Goal: Task Accomplishment & Management: Complete application form

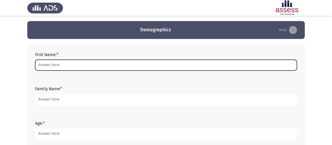
click at [93, 65] on input "First Name: *" at bounding box center [166, 65] width 262 height 11
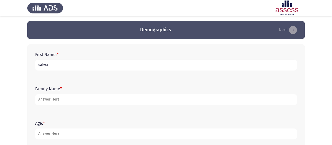
type input "salwa"
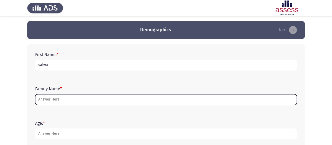
click at [85, 95] on input "Family Name *" at bounding box center [166, 99] width 262 height 11
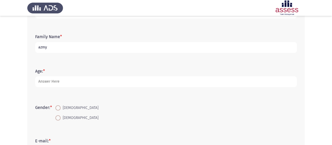
scroll to position [53, 0]
type input "azmy"
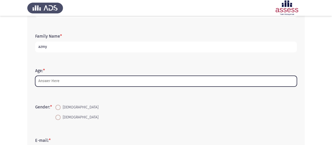
click at [75, 77] on input "Age: *" at bounding box center [166, 81] width 262 height 11
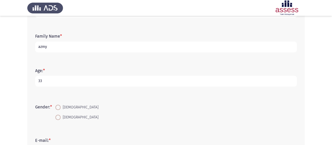
type input "33"
click at [66, 119] on span "[DEMOGRAPHIC_DATA]" at bounding box center [80, 117] width 38 height 6
click at [61, 119] on input "[DEMOGRAPHIC_DATA]" at bounding box center [57, 117] width 5 height 5
radio input "true"
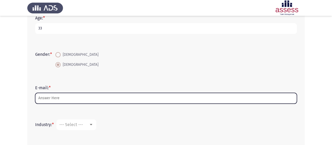
click at [71, 100] on input "E-mail: *" at bounding box center [166, 98] width 262 height 11
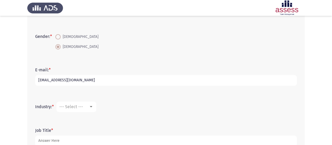
scroll to position [131, 0]
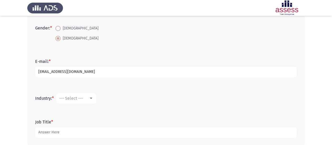
type input "[EMAIL_ADDRESS][DOMAIN_NAME]"
click at [93, 98] on div at bounding box center [91, 98] width 5 height 4
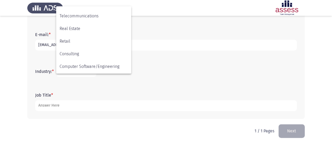
scroll to position [172, 0]
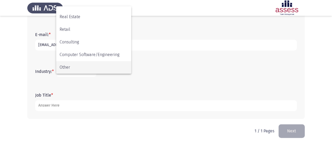
click at [85, 67] on span "Other" at bounding box center [94, 67] width 68 height 13
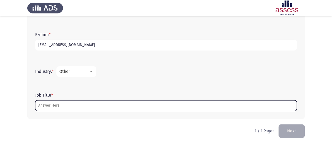
click at [66, 106] on input "Job Title *" at bounding box center [166, 105] width 262 height 11
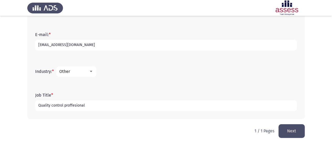
click at [74, 105] on input "Quality control proffesional" at bounding box center [166, 105] width 262 height 11
click at [89, 107] on input "Quality control proffesional" at bounding box center [166, 105] width 262 height 11
click at [116, 107] on input "Quality control professional" at bounding box center [166, 105] width 262 height 11
type input "Quality control professional"
click at [297, 131] on button "Next" at bounding box center [292, 130] width 26 height 13
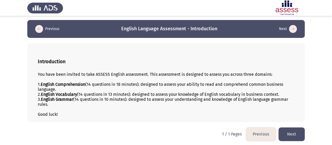
scroll to position [1, 0]
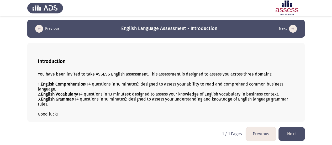
click at [290, 132] on button "Next" at bounding box center [292, 133] width 26 height 13
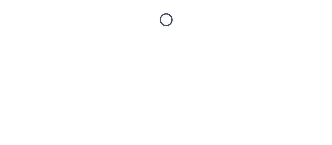
scroll to position [0, 0]
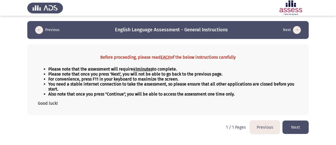
click at [303, 126] on button "Next" at bounding box center [296, 126] width 26 height 13
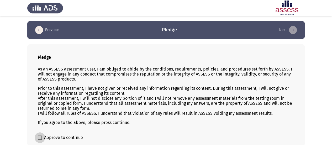
click at [44, 135] on label "Approve to continue" at bounding box center [60, 137] width 45 height 6
click at [40, 139] on input "Approve to continue" at bounding box center [40, 139] width 0 height 0
checkbox input "true"
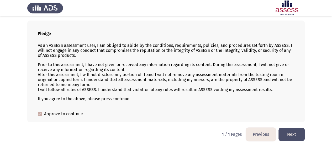
scroll to position [24, 0]
click at [294, 136] on button "Next" at bounding box center [292, 133] width 26 height 13
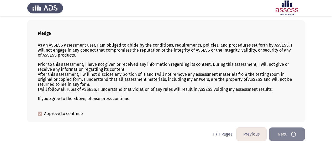
scroll to position [0, 0]
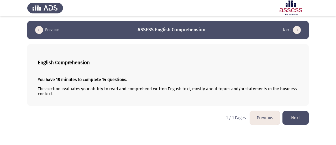
click at [299, 116] on button "Next" at bounding box center [296, 117] width 26 height 13
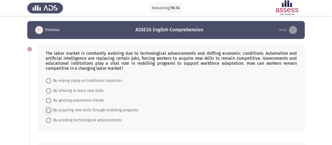
click at [88, 109] on span "By acquiring new skills through reskilling programs" at bounding box center [94, 110] width 87 height 6
click at [51, 109] on input "By acquiring new skills through reskilling programs" at bounding box center [48, 109] width 5 height 5
radio input "true"
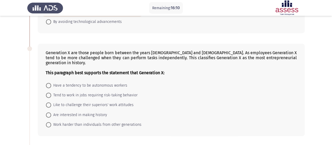
scroll to position [105, 0]
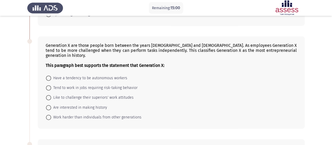
click at [78, 75] on span "Have a tendency to be autonomous workers" at bounding box center [89, 78] width 76 height 6
click at [51, 75] on input "Have a tendency to be autonomous workers" at bounding box center [48, 77] width 5 height 5
radio input "true"
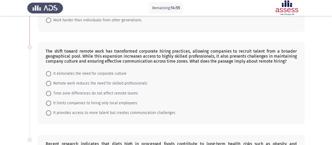
scroll to position [210, 0]
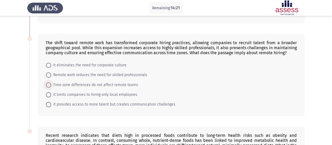
click at [89, 82] on span "Time zone differences do not affect remote teams" at bounding box center [94, 85] width 87 height 6
click at [51, 82] on input "Time zone differences do not affect remote teams" at bounding box center [48, 84] width 5 height 5
radio input "true"
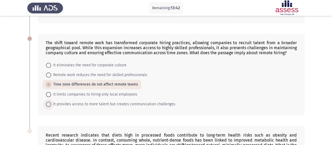
click at [131, 101] on span "It provides access to more talent but creates communication challenges" at bounding box center [113, 104] width 124 height 6
click at [51, 101] on input "It provides access to more talent but creates communication challenges" at bounding box center [48, 103] width 5 height 5
radio input "true"
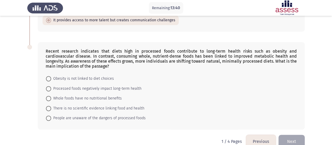
scroll to position [296, 0]
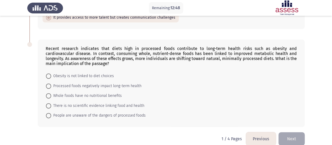
click at [75, 83] on span "Processed foods negatively impact long-term health" at bounding box center [96, 86] width 90 height 6
click at [51, 83] on input "Processed foods negatively impact long-term health" at bounding box center [48, 85] width 5 height 5
radio input "true"
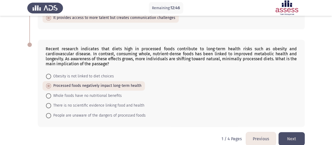
click at [290, 132] on button "Next" at bounding box center [292, 138] width 26 height 13
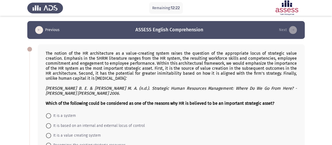
scroll to position [26, 0]
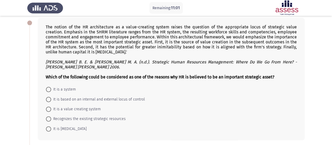
click at [102, 119] on span "Recognizes the existing strategic resources" at bounding box center [88, 119] width 75 height 6
click at [51, 119] on input "Recognizes the existing strategic resources" at bounding box center [48, 118] width 5 height 5
radio input "true"
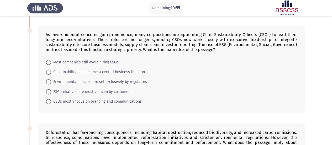
scroll to position [131, 0]
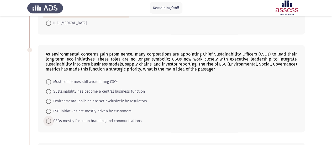
click at [68, 119] on span "CSOs mostly focus on branding and communications" at bounding box center [96, 121] width 91 height 6
click at [51, 119] on input "CSOs mostly focus on branding and communications" at bounding box center [48, 120] width 5 height 5
radio input "true"
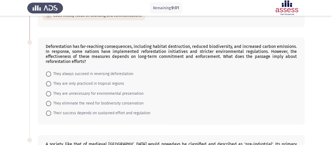
scroll to position [289, 0]
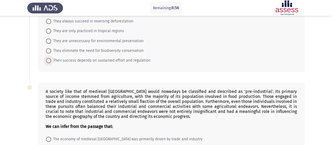
click at [135, 59] on span "Their success depends on sustained effort and regulation" at bounding box center [100, 60] width 99 height 6
click at [51, 59] on input "Their success depends on sustained effort and regulation" at bounding box center [48, 60] width 5 height 5
radio input "true"
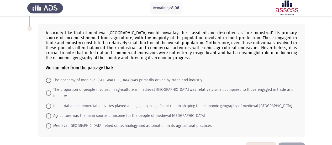
scroll to position [355, 0]
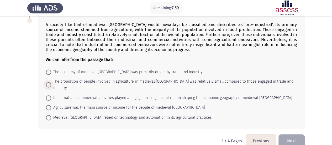
click at [197, 80] on span "The proportion of people involved in agriculture in medieval [GEOGRAPHIC_DATA] …" at bounding box center [172, 84] width 242 height 13
click at [51, 82] on input "The proportion of people involved in agriculture in medieval [GEOGRAPHIC_DATA] …" at bounding box center [48, 84] width 5 height 5
radio input "true"
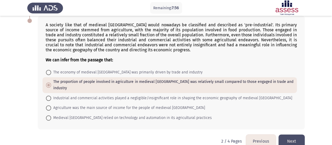
click at [292, 134] on button "Next" at bounding box center [292, 140] width 26 height 13
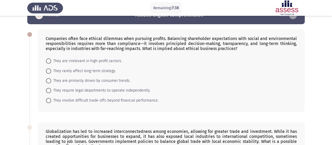
scroll to position [26, 0]
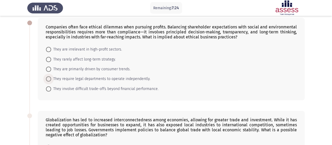
click at [100, 79] on span "They require legal departments to operate independently." at bounding box center [100, 79] width 99 height 6
click at [51, 79] on input "They require legal departments to operate independently." at bounding box center [48, 78] width 5 height 5
radio input "true"
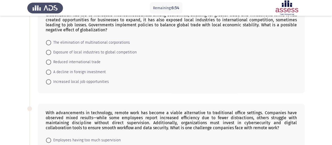
scroll to position [131, 0]
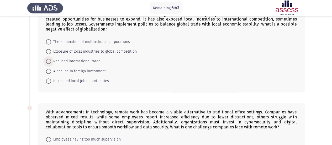
click at [89, 61] on span "Reduced international trade" at bounding box center [75, 61] width 49 height 6
click at [51, 61] on input "Reduced international trade" at bounding box center [48, 61] width 5 height 5
radio input "true"
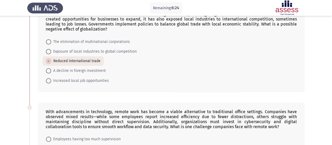
click at [78, 69] on span "A decline in foreign investment" at bounding box center [78, 70] width 55 height 6
click at [51, 69] on input "A decline in foreign investment" at bounding box center [48, 70] width 5 height 5
radio input "true"
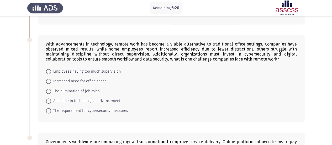
scroll to position [210, 0]
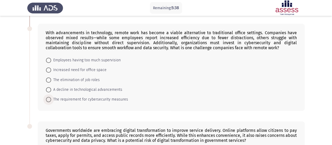
click at [117, 97] on span "The requirement for cybersecurity measures" at bounding box center [89, 99] width 77 height 6
click at [51, 97] on input "The requirement for cybersecurity measures" at bounding box center [48, 99] width 5 height 5
radio input "true"
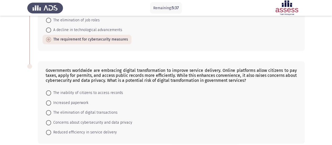
scroll to position [289, 0]
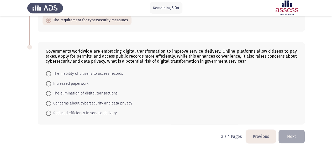
click at [116, 102] on span "Concerns about cybersecurity and data privacy" at bounding box center [91, 103] width 81 height 6
click at [51, 102] on input "Concerns about cybersecurity and data privacy" at bounding box center [48, 103] width 5 height 5
radio input "true"
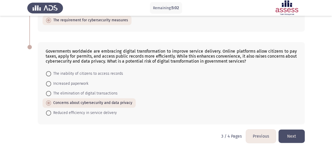
click at [297, 133] on button "Next" at bounding box center [292, 135] width 26 height 13
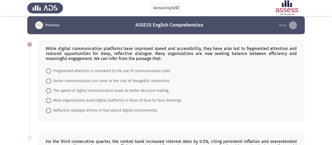
scroll to position [0, 0]
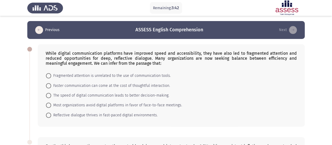
click at [141, 103] on span "Most organizations avoid digital platforms in favor of face-to-face meetings." at bounding box center [116, 105] width 131 height 6
click at [51, 103] on input "Most organizations avoid digital platforms in favor of face-to-face meetings." at bounding box center [48, 104] width 5 height 5
radio input "true"
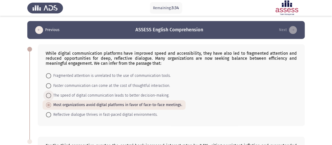
click at [75, 95] on span "The speed of digital communication leads to better decision-making." at bounding box center [110, 95] width 118 height 6
click at [51, 95] on input "The speed of digital communication leads to better decision-making." at bounding box center [48, 95] width 5 height 5
radio input "true"
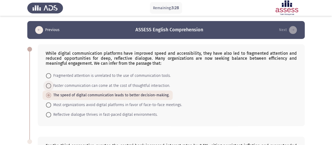
click at [158, 86] on span "Faster communication can come at the cost of thoughtful interaction." at bounding box center [110, 85] width 119 height 6
click at [51, 86] on input "Faster communication can come at the cost of thoughtful interaction." at bounding box center [48, 85] width 5 height 5
radio input "true"
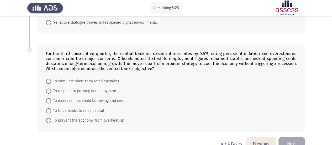
scroll to position [103, 0]
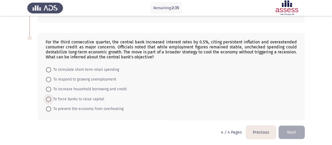
click at [81, 99] on span "To force banks to raise capital" at bounding box center [77, 99] width 53 height 6
click at [51, 99] on input "To force banks to raise capital" at bounding box center [48, 98] width 5 height 5
radio input "true"
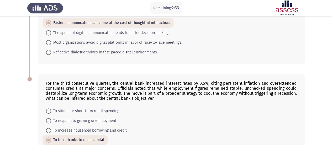
scroll to position [24, 0]
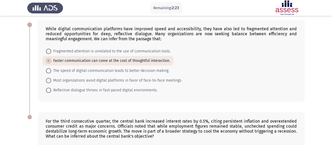
click at [135, 89] on span "Reflective dialogue thrives in fast-paced digital environments." at bounding box center [104, 90] width 107 height 6
click at [51, 89] on input "Reflective dialogue thrives in fast-paced digital environments." at bounding box center [48, 89] width 5 height 5
radio input "true"
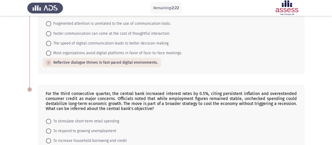
scroll to position [103, 0]
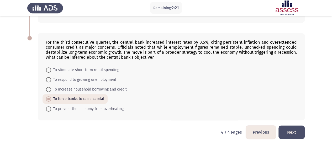
click at [300, 125] on button "Next" at bounding box center [292, 131] width 26 height 13
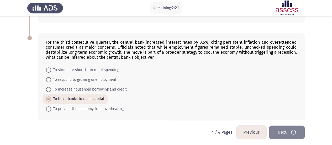
scroll to position [0, 0]
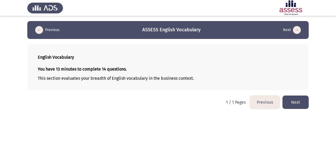
click at [300, 104] on button "Next" at bounding box center [296, 101] width 26 height 13
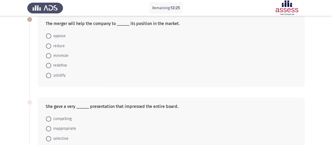
scroll to position [26, 0]
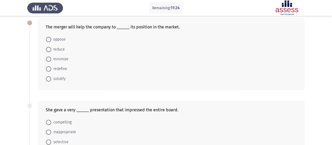
click at [59, 81] on span "solidify" at bounding box center [58, 79] width 14 height 6
click at [51, 81] on input "solidify" at bounding box center [48, 78] width 5 height 5
radio input "true"
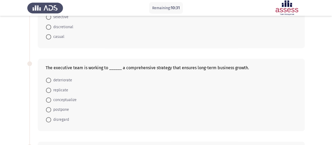
scroll to position [158, 0]
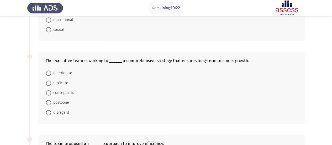
click at [63, 93] on span "conceptualize" at bounding box center [63, 93] width 25 height 6
click at [51, 93] on input "conceptualize" at bounding box center [48, 92] width 5 height 5
radio input "true"
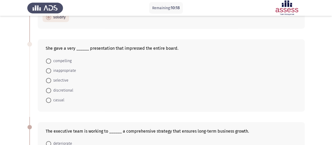
scroll to position [79, 0]
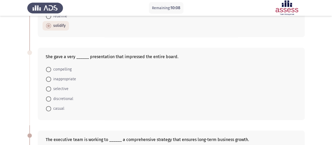
click at [68, 69] on span "compelling" at bounding box center [61, 69] width 20 height 6
click at [51, 69] on input "compelling" at bounding box center [48, 69] width 5 height 5
radio input "true"
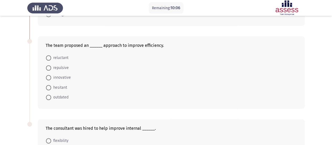
scroll to position [263, 0]
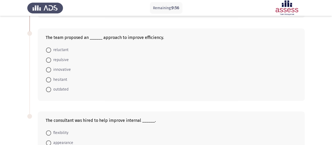
click at [68, 70] on span "innovative" at bounding box center [61, 69] width 20 height 6
click at [51, 70] on input "innovative" at bounding box center [48, 69] width 5 height 5
radio input "true"
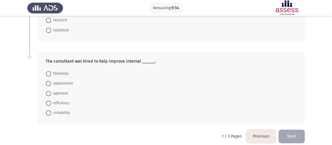
scroll to position [324, 0]
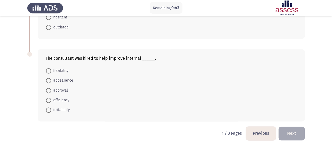
click at [61, 99] on span "efficiency" at bounding box center [60, 100] width 18 height 6
click at [51, 99] on input "efficiency" at bounding box center [48, 99] width 5 height 5
radio input "true"
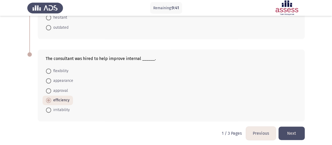
click at [298, 133] on button "Next" at bounding box center [292, 132] width 26 height 13
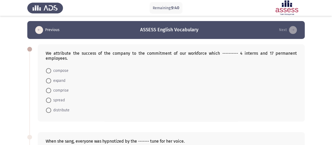
scroll to position [26, 0]
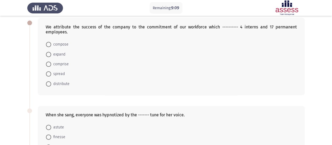
click at [62, 54] on span "expand" at bounding box center [58, 54] width 14 height 6
click at [51, 54] on input "expand" at bounding box center [48, 54] width 5 height 5
radio input "true"
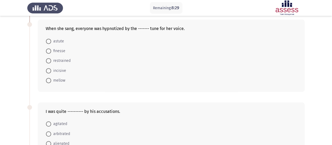
scroll to position [105, 0]
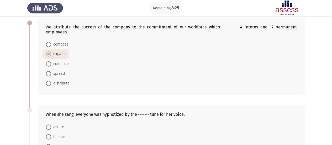
click at [65, 61] on span "comprise" at bounding box center [60, 64] width 18 height 6
click at [51, 61] on input "comprise" at bounding box center [48, 63] width 5 height 5
radio input "true"
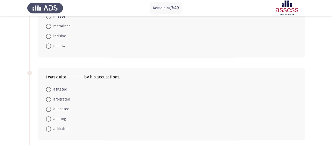
scroll to position [131, 0]
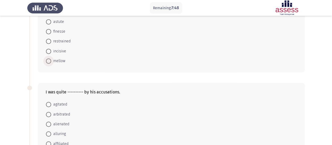
click at [63, 60] on span "mellow" at bounding box center [58, 61] width 14 height 6
click at [51, 60] on input "mellow" at bounding box center [48, 60] width 5 height 5
radio input "true"
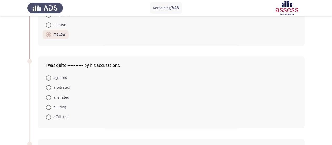
scroll to position [184, 0]
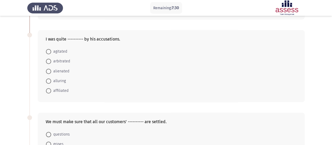
click at [64, 52] on span "agitated" at bounding box center [59, 51] width 16 height 6
click at [51, 52] on input "agitated" at bounding box center [48, 51] width 5 height 5
radio input "true"
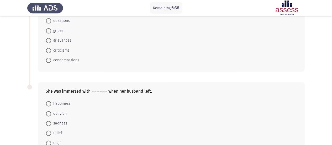
scroll to position [289, 0]
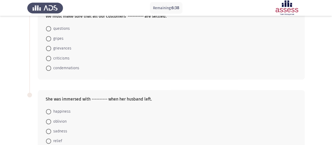
click at [65, 45] on span "grievances" at bounding box center [61, 48] width 20 height 6
click at [51, 46] on input "grievances" at bounding box center [48, 48] width 5 height 5
radio input "true"
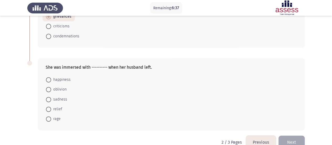
scroll to position [329, 0]
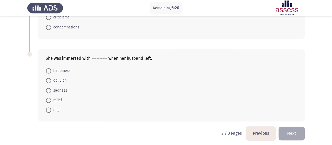
click at [56, 87] on span "sadness" at bounding box center [59, 90] width 16 height 6
click at [51, 88] on input "sadness" at bounding box center [48, 90] width 5 height 5
radio input "true"
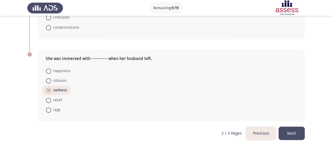
click at [295, 132] on button "Next" at bounding box center [292, 132] width 26 height 13
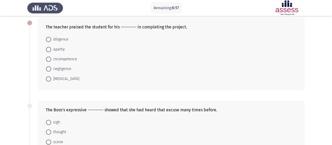
scroll to position [0, 0]
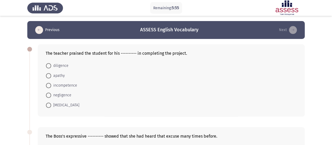
click at [65, 67] on span "diligence" at bounding box center [59, 66] width 17 height 6
click at [51, 67] on input "diligence" at bounding box center [48, 65] width 5 height 5
radio input "true"
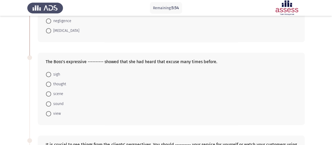
scroll to position [79, 0]
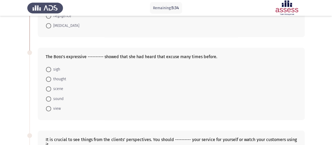
click at [57, 66] on span "sigh" at bounding box center [55, 69] width 9 height 6
click at [51, 67] on input "sigh" at bounding box center [48, 69] width 5 height 5
radio input "true"
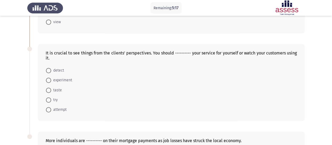
scroll to position [184, 0]
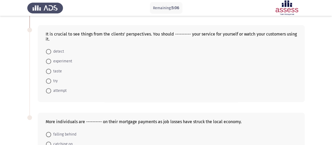
click at [56, 81] on span "try" at bounding box center [54, 81] width 7 height 6
click at [51, 81] on input "try" at bounding box center [48, 80] width 5 height 5
radio input "true"
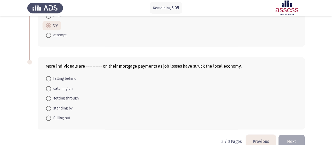
scroll to position [247, 0]
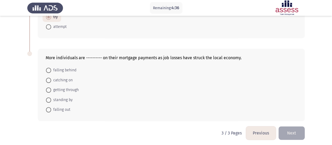
click at [75, 68] on span "falling behind" at bounding box center [63, 70] width 25 height 6
click at [51, 68] on input "falling behind" at bounding box center [48, 69] width 5 height 5
radio input "true"
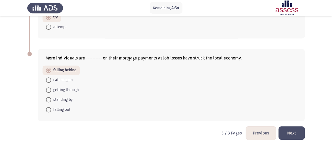
click at [288, 131] on button "Next" at bounding box center [292, 132] width 26 height 13
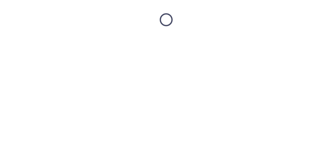
scroll to position [0, 0]
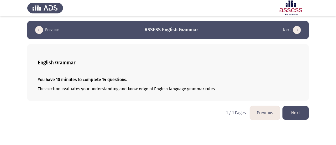
click at [304, 112] on button "Next" at bounding box center [296, 112] width 26 height 13
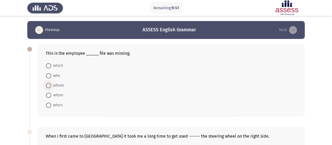
click at [59, 85] on span "whose" at bounding box center [57, 85] width 13 height 6
click at [51, 85] on input "whose" at bounding box center [48, 85] width 5 height 5
radio input "true"
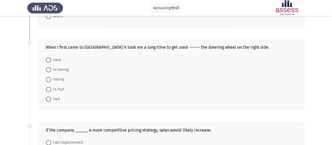
scroll to position [105, 0]
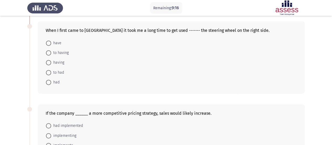
click at [64, 53] on span "to having" at bounding box center [60, 53] width 18 height 6
click at [51, 53] on input "to having" at bounding box center [48, 52] width 5 height 5
radio input "true"
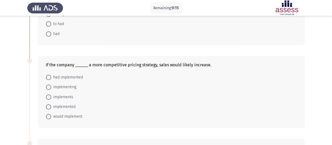
scroll to position [158, 0]
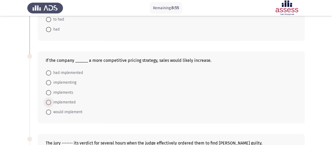
click at [70, 101] on span "implemented" at bounding box center [63, 102] width 24 height 6
click at [51, 101] on input "implemented" at bounding box center [48, 102] width 5 height 5
radio input "true"
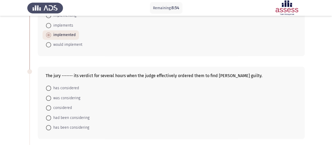
scroll to position [236, 0]
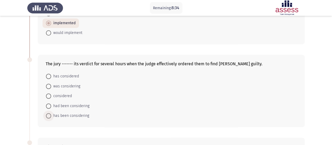
click at [77, 114] on span "has been considering" at bounding box center [70, 115] width 38 height 6
click at [51, 114] on input "has been considering" at bounding box center [48, 115] width 5 height 5
radio input "true"
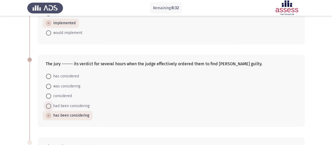
click at [76, 104] on span "had been considering" at bounding box center [70, 106] width 38 height 6
click at [51, 104] on input "had been considering" at bounding box center [48, 105] width 5 height 5
radio input "true"
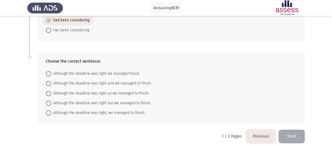
scroll to position [324, 0]
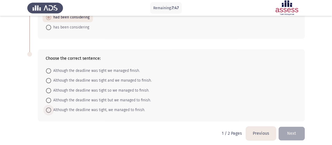
click at [119, 108] on span "Although the deadline was tight, we managed to finish." at bounding box center [98, 110] width 94 height 6
click at [51, 108] on input "Although the deadline was tight, we managed to finish." at bounding box center [48, 109] width 5 height 5
radio input "true"
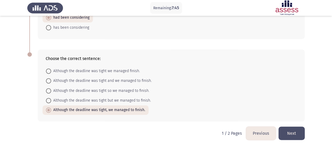
click at [297, 129] on button "Next" at bounding box center [292, 132] width 26 height 13
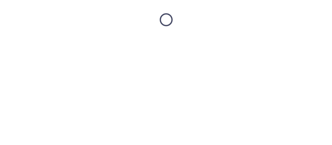
scroll to position [0, 0]
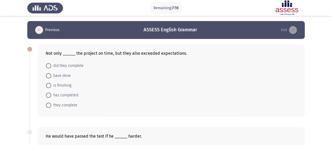
click at [53, 63] on span "did they complete" at bounding box center [67, 66] width 33 height 6
click at [51, 63] on input "did they complete" at bounding box center [48, 65] width 5 height 5
radio input "true"
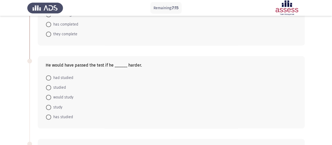
scroll to position [79, 0]
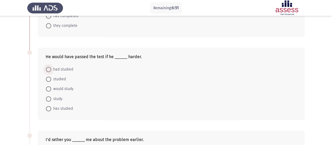
click at [59, 69] on span "had studied" at bounding box center [62, 69] width 22 height 6
click at [51, 69] on input "had studied" at bounding box center [48, 69] width 5 height 5
radio input "true"
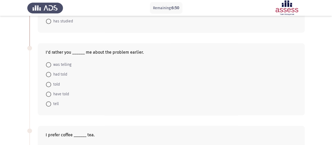
scroll to position [158, 0]
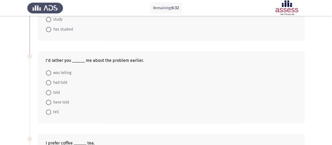
click at [60, 83] on span "had told" at bounding box center [59, 82] width 16 height 6
click at [51, 83] on input "had told" at bounding box center [48, 82] width 5 height 5
radio input "true"
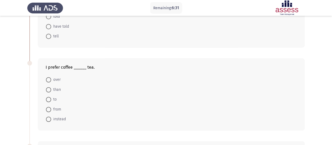
scroll to position [263, 0]
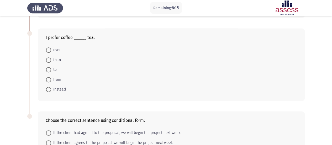
click at [54, 68] on span "to" at bounding box center [54, 69] width 6 height 6
click at [51, 68] on input "to" at bounding box center [48, 69] width 5 height 5
radio input "true"
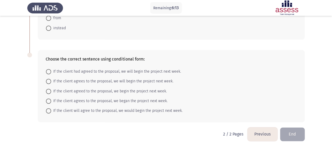
scroll to position [324, 0]
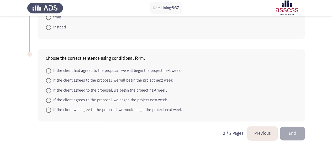
click at [146, 79] on span "If the client agrees to the proposal, we will begin the project next week." at bounding box center [112, 80] width 122 height 6
click at [51, 79] on input "If the client agrees to the proposal, we will begin the project next week." at bounding box center [48, 80] width 5 height 5
radio input "true"
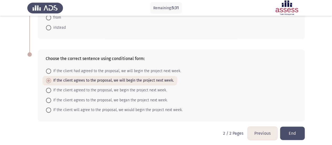
click at [297, 129] on button "End" at bounding box center [292, 132] width 25 height 13
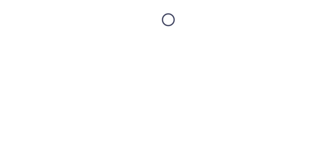
scroll to position [0, 0]
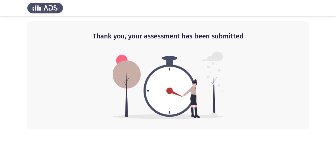
drag, startPoint x: 245, startPoint y: 38, endPoint x: 204, endPoint y: 40, distance: 41.6
click at [206, 40] on h2 "Thank you, your assessment has been submitted" at bounding box center [168, 36] width 261 height 9
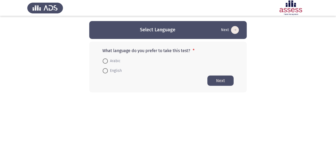
click at [116, 63] on span "Arabic" at bounding box center [114, 61] width 13 height 6
click at [108, 63] on input "Arabic" at bounding box center [105, 60] width 5 height 5
radio input "true"
click at [227, 75] on button "Next" at bounding box center [220, 80] width 26 height 10
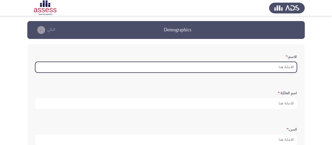
click at [269, 68] on input "الاسم: *" at bounding box center [166, 67] width 262 height 11
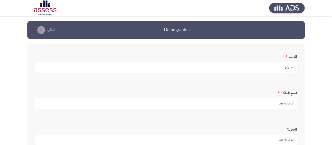
type input "سلوى"
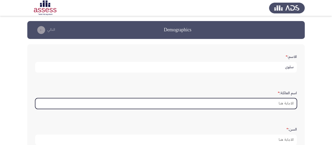
click at [289, 104] on input "اسم العائلة: *" at bounding box center [166, 103] width 262 height 11
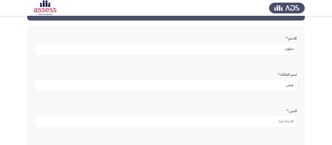
scroll to position [26, 0]
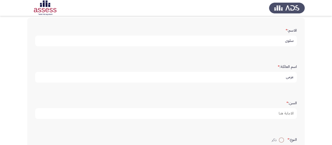
type input "عزمى"
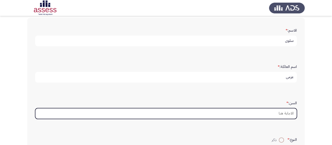
click at [292, 113] on input "السن: *" at bounding box center [166, 113] width 262 height 11
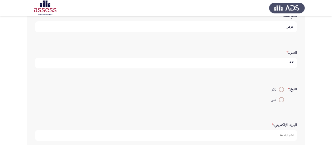
scroll to position [79, 0]
type input "33"
click at [280, 101] on mat-radio-button "أنثي" at bounding box center [278, 97] width 20 height 10
click at [279, 97] on span at bounding box center [281, 97] width 5 height 5
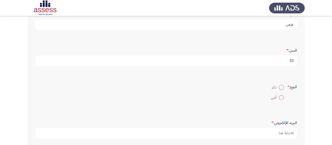
click at [279, 97] on input "أنثي" at bounding box center [281, 97] width 5 height 5
radio input "true"
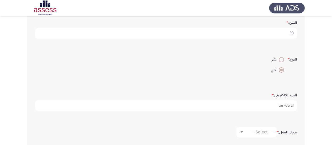
scroll to position [131, 0]
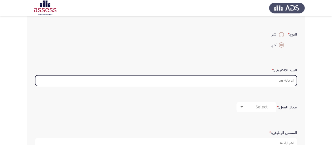
click at [282, 80] on input "البريد الإلكتروني: *" at bounding box center [166, 80] width 262 height 11
type input "S"
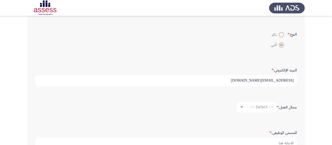
type input "[EMAIL_ADDRESS][DOMAIN_NAME]"
click at [245, 108] on div "--- Select ---" at bounding box center [258, 106] width 29 height 5
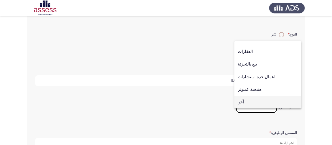
scroll to position [120, 0]
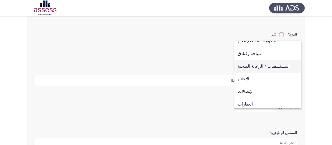
click at [258, 66] on span "المستشفيات / الرعاية الصحية" at bounding box center [268, 66] width 60 height 13
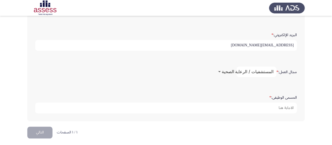
scroll to position [168, 0]
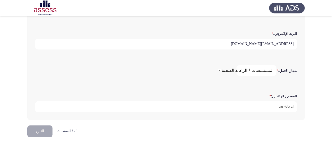
click at [257, 71] on span "المستشفيات / الرعاية الصحية" at bounding box center [248, 70] width 52 height 5
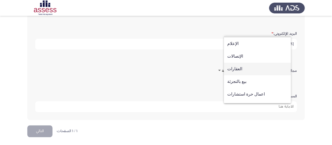
scroll to position [172, 0]
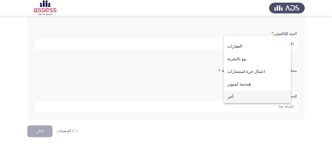
click at [243, 97] on span "آخر" at bounding box center [257, 96] width 60 height 13
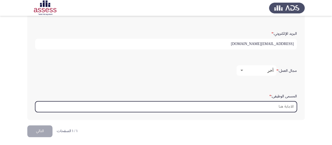
click at [282, 106] on input "المسمى الوظيفى: *" at bounding box center [166, 106] width 262 height 11
type input "ض"
type input "q"
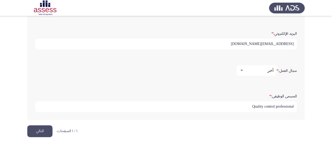
type input "Quality control professional"
click at [42, 131] on button "التالي" at bounding box center [39, 131] width 25 height 12
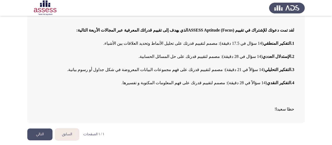
scroll to position [56, 0]
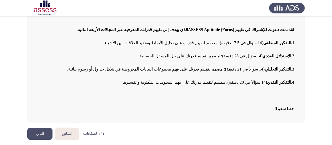
click at [44, 137] on button "التالي" at bounding box center [39, 134] width 25 height 12
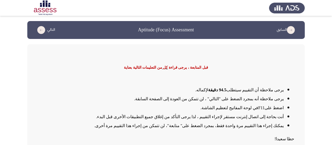
scroll to position [26, 0]
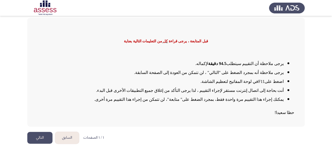
click at [38, 134] on button "التالي" at bounding box center [39, 138] width 25 height 12
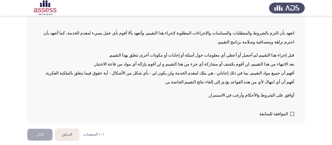
scroll to position [57, 0]
click at [293, 113] on span at bounding box center [292, 113] width 4 height 4
click at [292, 115] on input "الموافقة للمتابعة" at bounding box center [292, 115] width 0 height 0
checkbox input "true"
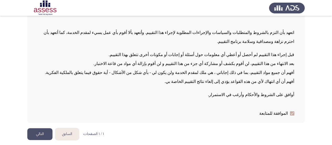
click at [35, 135] on button "التالي" at bounding box center [39, 134] width 25 height 12
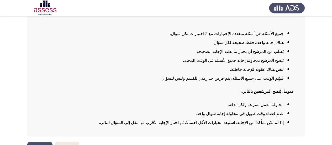
scroll to position [66, 0]
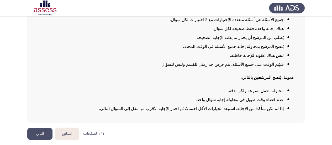
click at [39, 137] on button "التالي" at bounding box center [39, 134] width 25 height 12
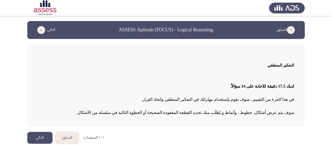
scroll to position [4, 0]
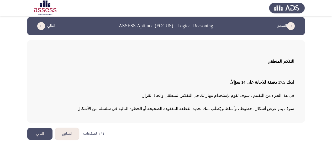
click at [39, 133] on button "التالي" at bounding box center [39, 134] width 25 height 12
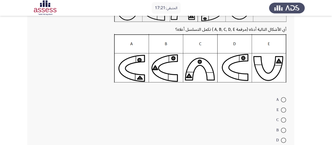
scroll to position [26, 0]
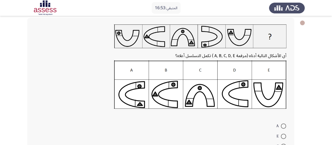
click at [203, 93] on img at bounding box center [200, 84] width 173 height 48
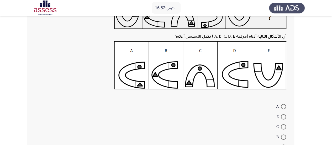
scroll to position [53, 0]
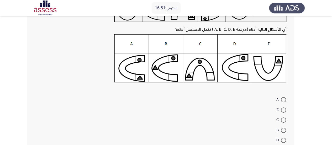
click at [286, 119] on mat-radio-button "C" at bounding box center [281, 120] width 17 height 10
click at [285, 118] on span at bounding box center [283, 119] width 5 height 5
click at [285, 118] on input "C" at bounding box center [283, 119] width 5 height 5
radio input "true"
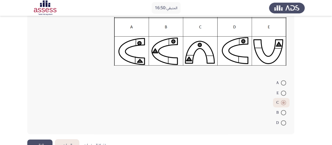
scroll to position [84, 0]
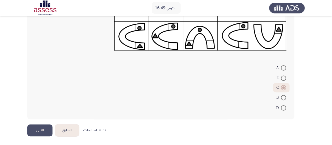
click at [41, 129] on button "التالي" at bounding box center [39, 130] width 25 height 12
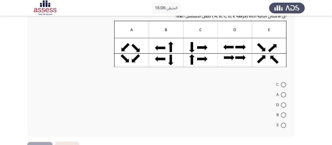
scroll to position [79, 0]
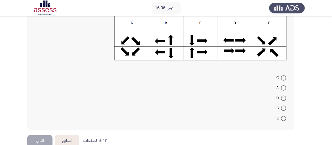
click at [285, 97] on span at bounding box center [283, 97] width 5 height 5
click at [285, 97] on input "D" at bounding box center [283, 97] width 5 height 5
radio input "true"
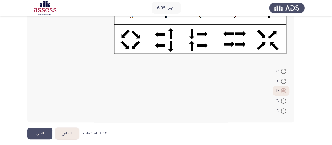
scroll to position [89, 0]
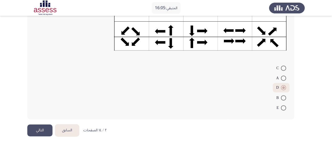
click at [41, 129] on button "التالي" at bounding box center [39, 130] width 25 height 12
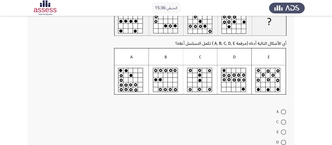
scroll to position [53, 0]
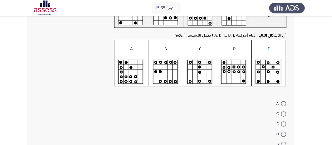
click at [282, 134] on span at bounding box center [283, 133] width 5 height 5
click at [282, 134] on input "D" at bounding box center [283, 133] width 5 height 5
radio input "true"
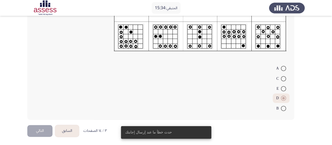
scroll to position [88, 0]
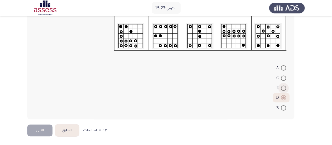
click at [284, 87] on span at bounding box center [283, 87] width 5 height 5
click at [284, 87] on input "E" at bounding box center [283, 87] width 5 height 5
radio input "true"
click at [282, 96] on span at bounding box center [283, 97] width 5 height 5
click at [282, 96] on input "D" at bounding box center [283, 97] width 5 height 5
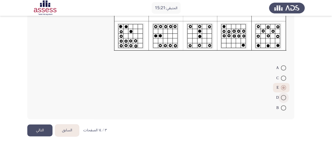
radio input "true"
click at [42, 127] on button "التالي" at bounding box center [39, 130] width 25 height 12
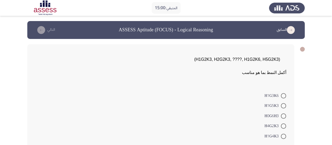
scroll to position [26, 0]
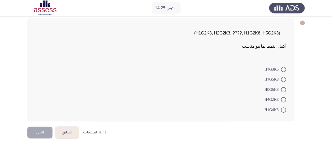
click at [283, 98] on span at bounding box center [283, 99] width 5 height 5
click at [283, 98] on input "H4G2K3" at bounding box center [283, 99] width 5 height 5
radio input "true"
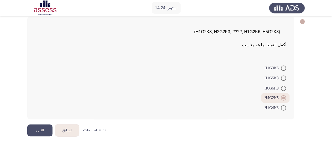
click at [35, 132] on button "التالي" at bounding box center [39, 130] width 25 height 12
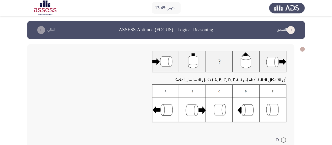
scroll to position [26, 0]
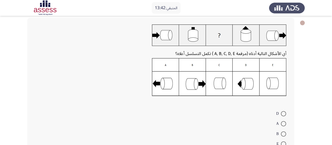
click at [286, 132] on span at bounding box center [283, 133] width 5 height 5
click at [286, 132] on input "B" at bounding box center [283, 133] width 5 height 5
radio input "true"
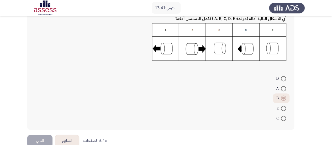
scroll to position [72, 0]
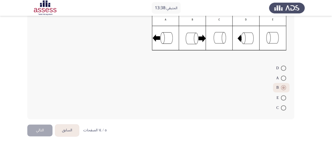
click at [284, 78] on span at bounding box center [283, 77] width 5 height 5
click at [284, 78] on input "A" at bounding box center [283, 77] width 5 height 5
radio input "true"
click at [284, 88] on span at bounding box center [283, 87] width 5 height 5
click at [284, 88] on input "B" at bounding box center [283, 87] width 5 height 5
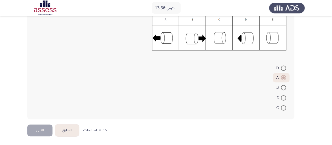
radio input "true"
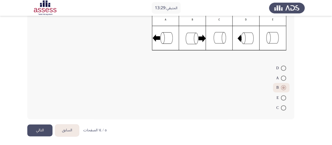
click at [44, 127] on button "التالي" at bounding box center [39, 130] width 25 height 12
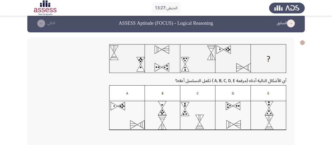
scroll to position [0, 0]
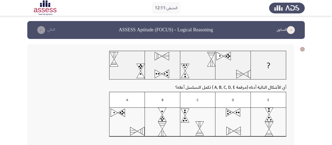
click at [133, 120] on img at bounding box center [197, 114] width 177 height 45
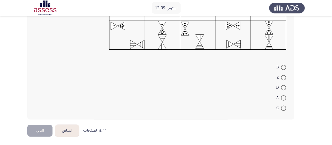
click at [285, 98] on span at bounding box center [283, 97] width 5 height 5
click at [285, 98] on input "A" at bounding box center [283, 97] width 5 height 5
radio input "true"
click at [34, 129] on button "التالي" at bounding box center [39, 130] width 25 height 12
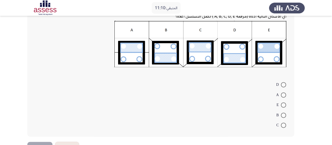
scroll to position [79, 0]
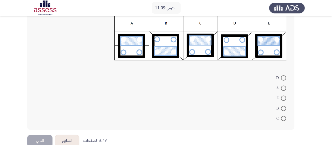
click at [283, 119] on span at bounding box center [283, 118] width 5 height 5
click at [283, 119] on input "C" at bounding box center [283, 118] width 5 height 5
radio input "true"
click at [37, 137] on button "التالي" at bounding box center [39, 140] width 25 height 12
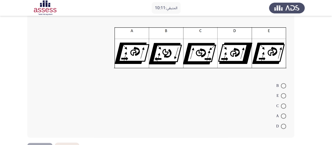
scroll to position [55, 0]
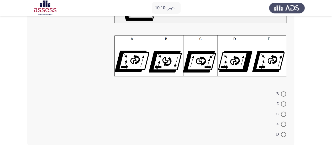
click at [283, 124] on span at bounding box center [283, 123] width 5 height 5
click at [283, 124] on input "A" at bounding box center [283, 123] width 5 height 5
radio input "true"
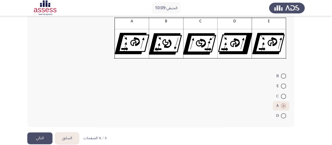
scroll to position [80, 0]
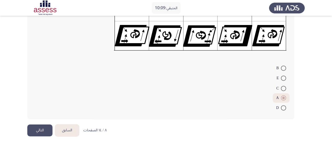
click at [49, 128] on button "التالي" at bounding box center [39, 130] width 25 height 12
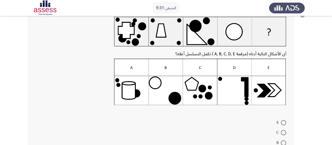
scroll to position [53, 0]
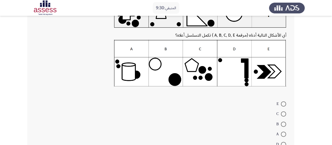
click at [284, 105] on span at bounding box center [283, 103] width 5 height 5
click at [284, 105] on input "E" at bounding box center [283, 103] width 5 height 5
radio input "true"
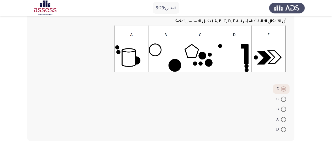
scroll to position [88, 0]
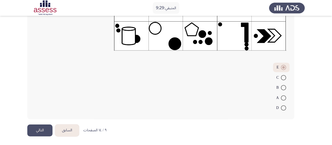
click at [44, 129] on button "التالي" at bounding box center [39, 130] width 25 height 12
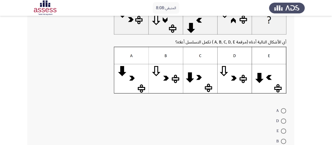
scroll to position [79, 0]
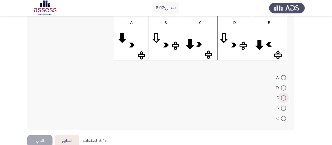
click at [285, 98] on span at bounding box center [283, 97] width 5 height 5
click at [285, 98] on input "E" at bounding box center [283, 97] width 5 height 5
radio input "true"
click at [45, 138] on button "التالي" at bounding box center [39, 140] width 25 height 12
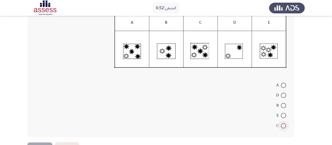
click at [283, 125] on span at bounding box center [283, 125] width 5 height 5
click at [283, 125] on input "C" at bounding box center [283, 125] width 5 height 5
radio input "true"
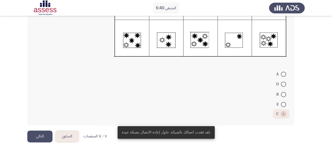
scroll to position [96, 0]
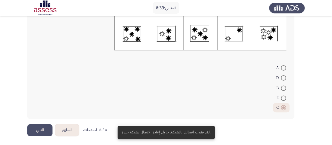
click at [40, 129] on button "التالي" at bounding box center [39, 130] width 25 height 12
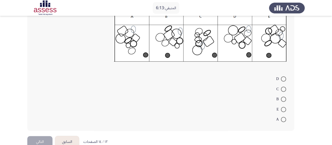
scroll to position [105, 0]
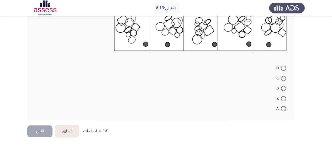
click at [283, 87] on span at bounding box center [283, 88] width 5 height 5
click at [283, 87] on input "B" at bounding box center [283, 88] width 5 height 5
radio input "true"
click at [38, 128] on button "التالي" at bounding box center [39, 130] width 25 height 12
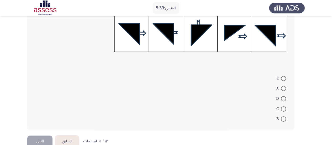
scroll to position [131, 0]
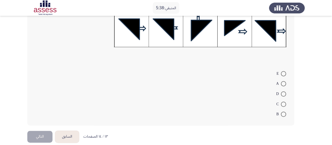
click at [284, 102] on span at bounding box center [283, 103] width 5 height 5
click at [284, 102] on input "C" at bounding box center [283, 103] width 5 height 5
radio input "true"
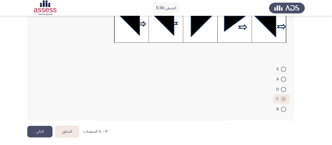
scroll to position [137, 0]
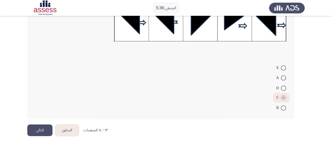
click at [40, 127] on button "التالي" at bounding box center [39, 130] width 25 height 12
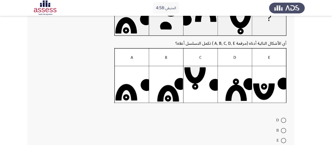
scroll to position [79, 0]
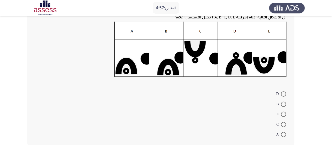
click at [285, 93] on span at bounding box center [283, 93] width 5 height 5
click at [285, 93] on input "D" at bounding box center [283, 93] width 5 height 5
radio input "true"
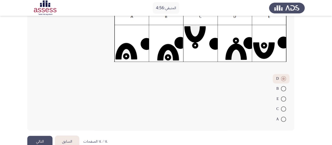
scroll to position [105, 0]
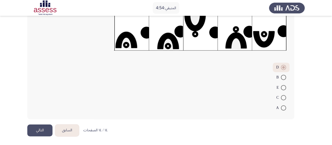
click at [47, 128] on button "التالي" at bounding box center [39, 130] width 25 height 12
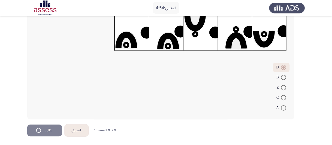
scroll to position [0, 0]
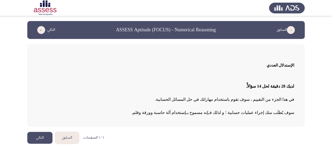
click at [40, 138] on button "التالي" at bounding box center [39, 138] width 25 height 12
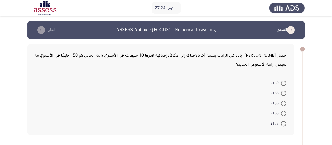
click at [285, 86] on mat-radio-button "£150" at bounding box center [278, 82] width 22 height 10
click at [282, 92] on span at bounding box center [283, 92] width 5 height 5
click at [282, 92] on input "£166" at bounding box center [283, 92] width 5 height 5
radio input "true"
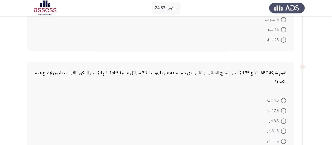
scroll to position [210, 0]
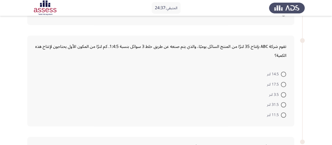
click at [284, 83] on span at bounding box center [283, 84] width 5 height 5
click at [284, 83] on input "17.5 لتر" at bounding box center [283, 84] width 5 height 5
radio input "true"
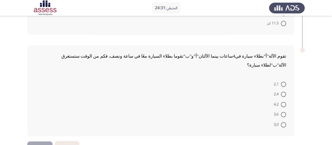
scroll to position [307, 0]
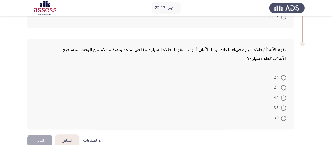
click at [283, 85] on span at bounding box center [283, 87] width 5 height 5
click at [283, 85] on input "2,4" at bounding box center [283, 87] width 5 height 5
radio input "true"
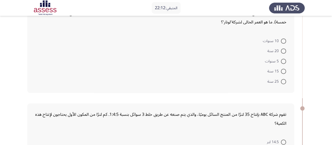
scroll to position [123, 0]
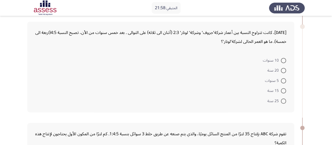
click at [285, 60] on span at bounding box center [283, 60] width 5 height 5
click at [285, 60] on input "10 سنوات" at bounding box center [283, 60] width 5 height 5
radio input "true"
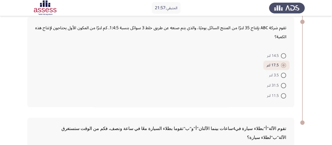
scroll to position [306, 0]
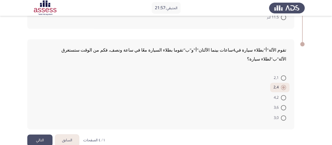
click at [43, 134] on button "التالي" at bounding box center [39, 140] width 25 height 12
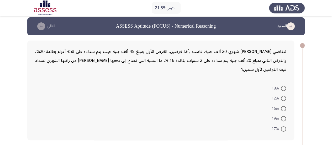
scroll to position [26, 0]
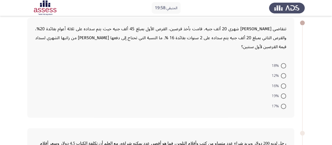
click at [284, 86] on span at bounding box center [283, 85] width 5 height 5
click at [284, 86] on input "16%" at bounding box center [283, 85] width 5 height 5
radio input "true"
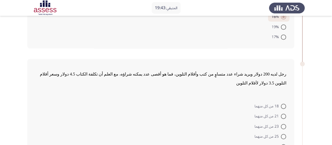
scroll to position [123, 0]
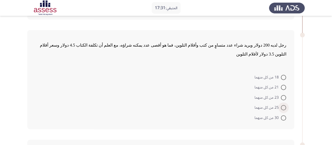
drag, startPoint x: 284, startPoint y: 96, endPoint x: 281, endPoint y: 98, distance: 3.8
click at [284, 105] on span at bounding box center [283, 107] width 5 height 5
click at [284, 105] on input "25 من كل منهما" at bounding box center [283, 107] width 5 height 5
radio input "true"
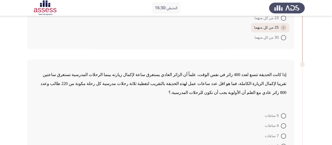
scroll to position [202, 0]
click at [283, 123] on span at bounding box center [283, 125] width 5 height 5
click at [283, 123] on input "4 ساعات" at bounding box center [283, 125] width 5 height 5
radio input "true"
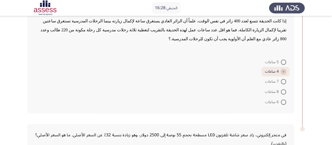
scroll to position [307, 0]
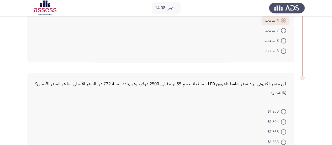
click at [282, 118] on label "$1,894" at bounding box center [277, 121] width 18 height 6
click at [282, 119] on input "$1,894" at bounding box center [283, 121] width 5 height 5
radio input "true"
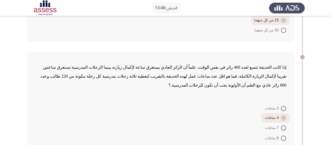
scroll to position [332, 0]
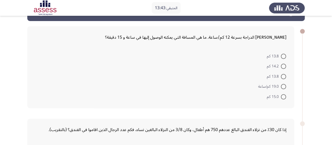
scroll to position [26, 0]
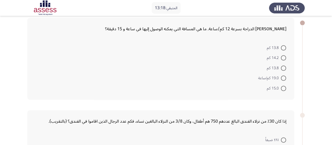
click at [284, 89] on span at bounding box center [283, 88] width 5 height 5
click at [284, 89] on input "15.0 كم" at bounding box center [283, 88] width 5 height 5
radio input "true"
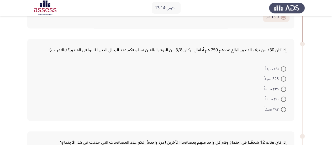
scroll to position [105, 0]
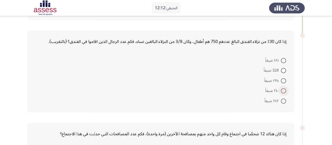
click at [285, 91] on span at bounding box center [283, 90] width 5 height 5
click at [285, 91] on input "٢٤٠ ضيفاً" at bounding box center [283, 90] width 5 height 5
radio input "true"
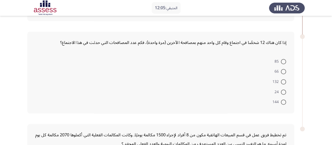
scroll to position [184, 0]
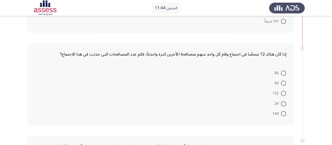
click at [284, 113] on span at bounding box center [283, 113] width 5 height 5
click at [284, 113] on input "144" at bounding box center [283, 113] width 5 height 5
radio input "true"
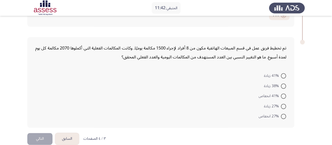
scroll to position [289, 0]
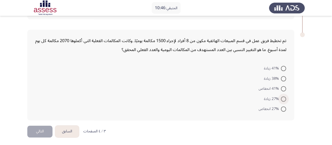
click at [282, 97] on span at bounding box center [283, 98] width 5 height 5
click at [282, 97] on input "27% زيادة" at bounding box center [283, 98] width 5 height 5
radio input "true"
click at [44, 128] on button "التالي" at bounding box center [39, 131] width 25 height 12
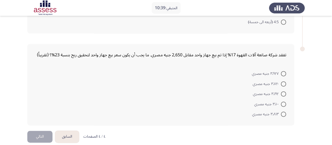
scroll to position [0, 0]
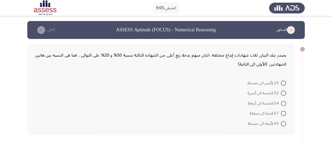
click at [283, 103] on span at bounding box center [283, 103] width 5 height 5
click at [283, 103] on input "5:4 (خمسة الى أربعة)" at bounding box center [283, 103] width 5 height 5
radio input "true"
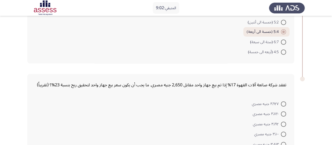
scroll to position [79, 0]
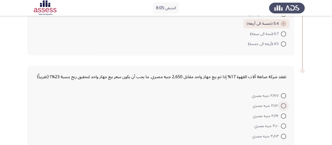
click at [282, 106] on span at bounding box center [283, 105] width 5 height 5
click at [282, 106] on input "٣٬٧٢٠ جنيه مصري" at bounding box center [283, 105] width 5 height 5
radio input "true"
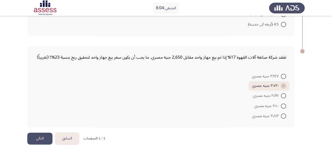
scroll to position [105, 0]
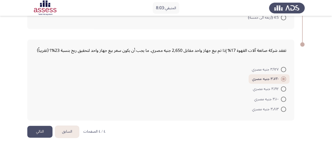
click at [39, 129] on button "التالي" at bounding box center [39, 132] width 25 height 12
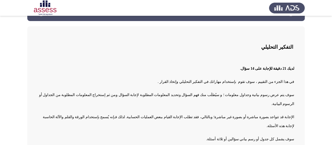
scroll to position [26, 0]
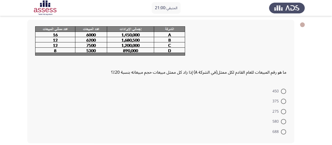
scroll to position [25, 0]
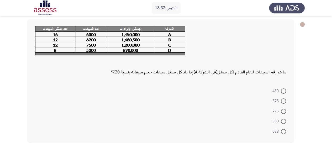
click at [282, 90] on span at bounding box center [283, 90] width 5 height 5
click at [282, 90] on input "450" at bounding box center [283, 90] width 5 height 5
radio input "true"
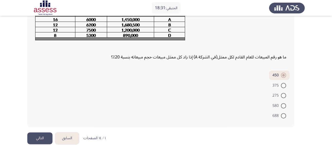
scroll to position [48, 0]
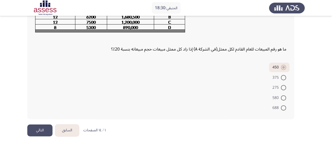
click at [44, 127] on button "التالي" at bounding box center [39, 130] width 25 height 12
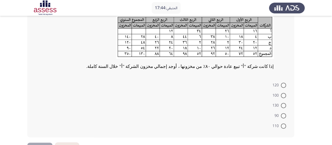
scroll to position [53, 0]
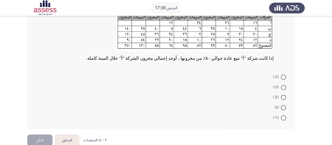
click at [284, 116] on span at bounding box center [283, 117] width 5 height 5
click at [284, 116] on input "110" at bounding box center [283, 117] width 5 height 5
radio input "true"
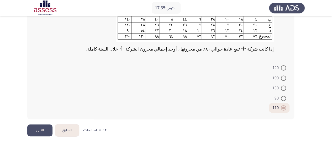
click at [41, 129] on button "التالي" at bounding box center [39, 130] width 25 height 12
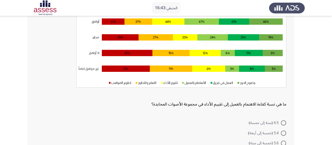
scroll to position [79, 0]
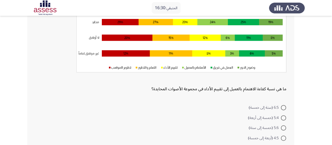
click at [282, 107] on span at bounding box center [283, 107] width 5 height 5
click at [282, 107] on input "6:5 (ستة إلى خمسة)" at bounding box center [283, 107] width 5 height 5
radio input "true"
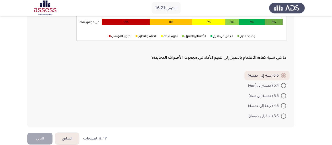
scroll to position [118, 0]
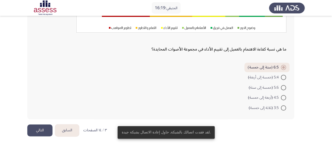
click at [39, 131] on button "التالي" at bounding box center [39, 130] width 25 height 12
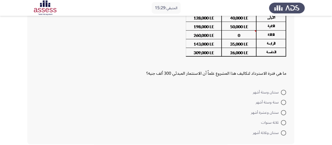
scroll to position [53, 0]
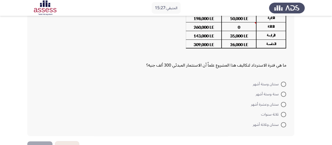
click at [283, 84] on span at bounding box center [283, 83] width 5 height 5
click at [283, 84] on input "سنتان وستة أشهر" at bounding box center [283, 83] width 5 height 5
radio input "true"
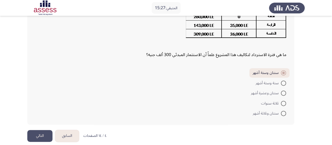
scroll to position [69, 0]
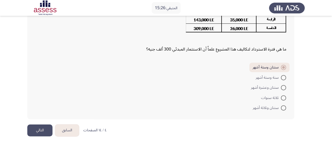
click at [40, 131] on button "التالي" at bounding box center [39, 130] width 25 height 12
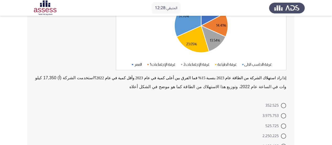
scroll to position [79, 0]
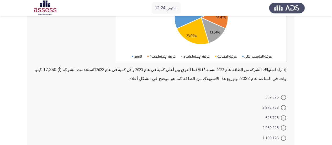
click at [285, 106] on span at bounding box center [283, 107] width 5 height 5
click at [285, 106] on input "3.975.753" at bounding box center [283, 107] width 5 height 5
radio input "true"
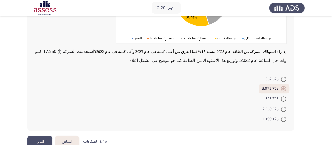
scroll to position [108, 0]
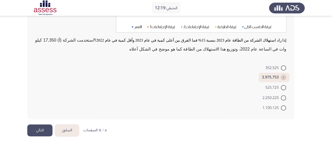
click at [38, 128] on button "التالي" at bounding box center [39, 130] width 25 height 12
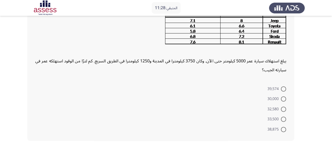
scroll to position [53, 0]
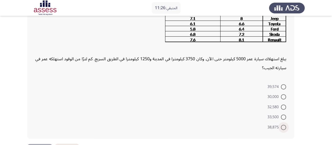
click at [282, 127] on span at bounding box center [283, 126] width 5 height 5
click at [282, 127] on input "38,875" at bounding box center [283, 126] width 5 height 5
radio input "true"
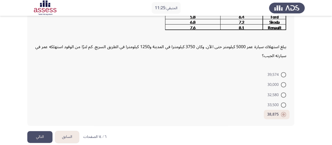
scroll to position [71, 0]
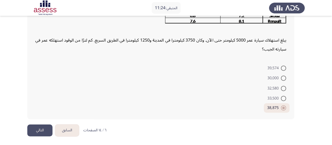
click at [47, 129] on button "التالي" at bounding box center [39, 130] width 25 height 12
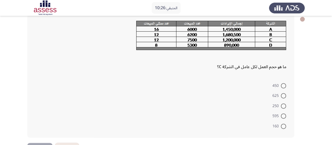
scroll to position [22, 0]
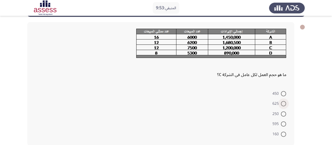
click at [284, 105] on span at bounding box center [283, 103] width 5 height 5
click at [284, 105] on input "625" at bounding box center [283, 103] width 5 height 5
radio input "true"
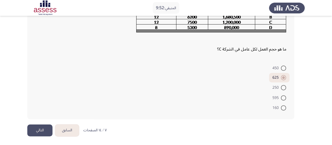
click at [43, 129] on button "التالي" at bounding box center [39, 130] width 25 height 12
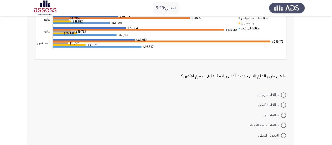
scroll to position [105, 0]
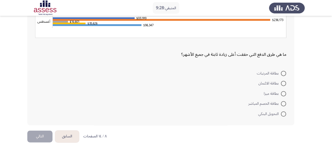
click at [284, 84] on span at bounding box center [283, 83] width 5 height 5
click at [284, 84] on input "بطاقة الائتمان" at bounding box center [283, 83] width 5 height 5
radio input "true"
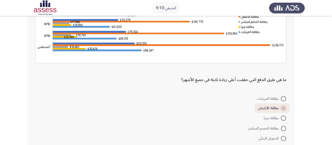
scroll to position [110, 0]
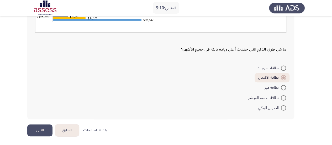
click at [41, 132] on button "التالي" at bounding box center [39, 130] width 25 height 12
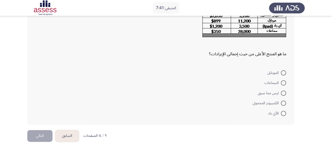
scroll to position [53, 0]
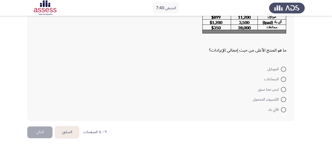
click at [283, 100] on span at bounding box center [283, 99] width 5 height 5
click at [283, 100] on input "الكمبيوتر المحمول" at bounding box center [283, 99] width 5 height 5
radio input "true"
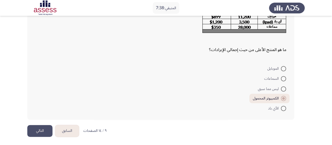
scroll to position [54, 0]
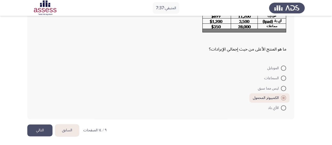
click at [34, 129] on button "التالي" at bounding box center [39, 130] width 25 height 12
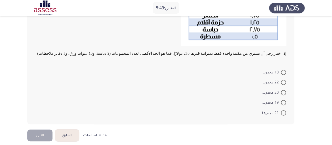
scroll to position [142, 0]
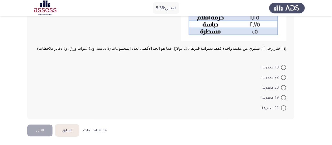
click at [286, 67] on span at bounding box center [283, 67] width 5 height 5
click at [286, 67] on input "18 مجموعة" at bounding box center [283, 67] width 5 height 5
radio input "true"
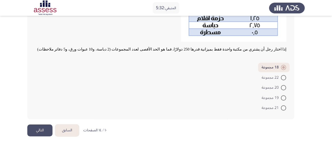
click at [41, 130] on button "التالي" at bounding box center [39, 130] width 25 height 12
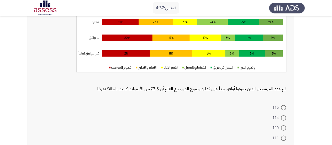
scroll to position [105, 0]
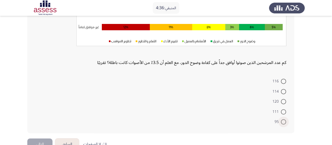
click at [284, 121] on span at bounding box center [283, 121] width 5 height 5
click at [284, 121] on input "95" at bounding box center [283, 121] width 5 height 5
radio input "true"
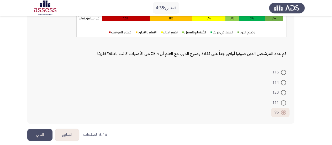
scroll to position [118, 0]
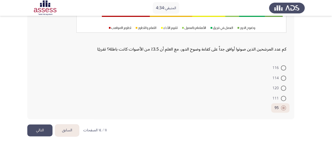
click at [47, 129] on button "التالي" at bounding box center [39, 130] width 25 height 12
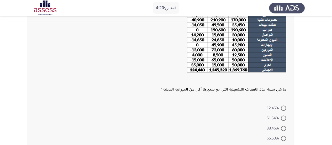
scroll to position [104, 0]
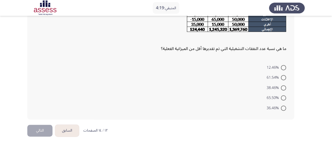
click at [284, 87] on span at bounding box center [283, 87] width 5 height 5
click at [284, 87] on input "38.46%" at bounding box center [283, 87] width 5 height 5
radio input "true"
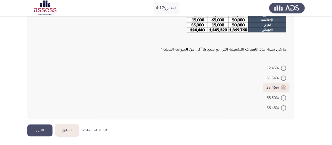
click at [38, 128] on button "التالي" at bounding box center [39, 130] width 25 height 12
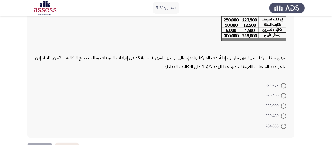
scroll to position [37, 0]
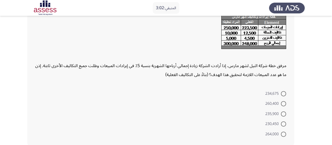
click at [284, 105] on span at bounding box center [283, 103] width 5 height 5
click at [284, 105] on input "260,400" at bounding box center [283, 103] width 5 height 5
radio input "true"
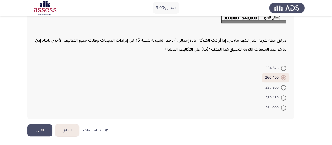
click at [47, 128] on button "التالي" at bounding box center [39, 130] width 25 height 12
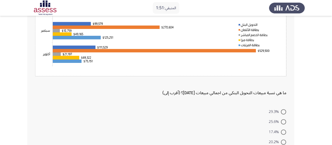
scroll to position [111, 0]
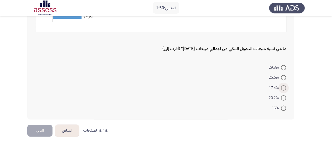
click at [282, 89] on span at bounding box center [283, 87] width 5 height 5
click at [282, 89] on input "17.4%" at bounding box center [283, 87] width 5 height 5
radio input "true"
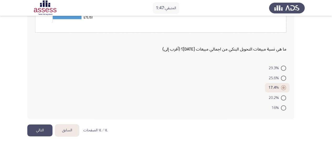
click at [44, 130] on button "التالي" at bounding box center [39, 130] width 25 height 12
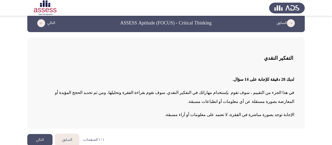
scroll to position [13, 0]
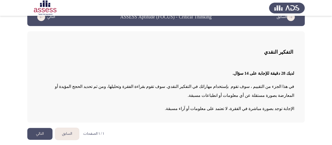
click at [39, 134] on button "التالي" at bounding box center [39, 134] width 25 height 12
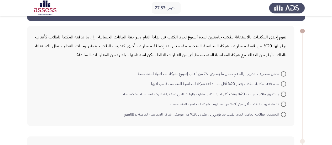
scroll to position [26, 0]
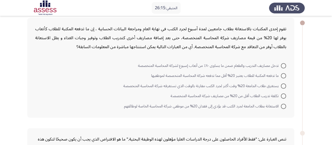
click at [281, 97] on span at bounding box center [283, 95] width 5 height 5
click at [281, 97] on input "تكلفة تدريب الطلاب أقل من 20% من مصاريف شركة المحاسبة المتخصصة" at bounding box center [283, 95] width 5 height 5
radio input "true"
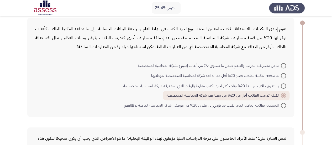
click at [218, 77] on span "ما تدفعه المكتبة للطلاب يعتبر 20% أقل مما تدفعه شركة المحاسبة المتخصصة لموظفيها" at bounding box center [216, 75] width 130 height 6
click at [281, 77] on input "ما تدفعه المكتبة للطلاب يعتبر 20% أقل مما تدفعه شركة المحاسبة المتخصصة لموظفيها" at bounding box center [283, 75] width 5 height 5
radio input "true"
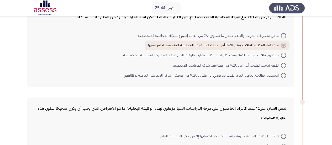
scroll to position [105, 0]
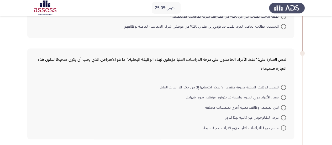
click at [213, 86] on span "تتطلب الوظيفة البحثية معرفة متقدمة لا يمكن اكتسابها إلا من خلال الدراسات العليا." at bounding box center [220, 87] width 121 height 6
click at [281, 86] on input "تتطلب الوظيفة البحثية معرفة متقدمة لا يمكن اكتسابها إلا من خلال الدراسات العليا." at bounding box center [283, 87] width 5 height 5
radio input "true"
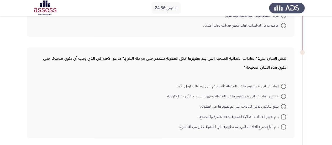
scroll to position [210, 0]
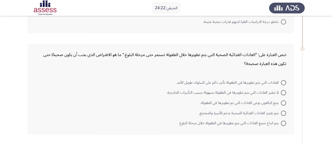
click at [268, 124] on span "يتم اتباع جميع العادات التي يتم تطويرها في الطفولة خلال مرحلة البلوغ." at bounding box center [230, 123] width 102 height 6
click at [281, 124] on input "يتم اتباع جميع العادات التي يتم تطويرها في الطفولة خلال مرحلة البلوغ." at bounding box center [283, 122] width 5 height 5
radio input "true"
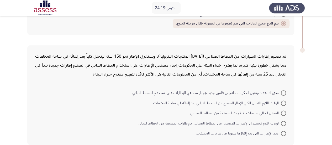
scroll to position [334, 0]
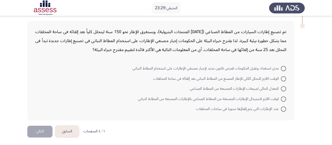
click at [227, 76] on span "الوقت اللازم للتحلل الكلي للإطار المصنع من المطاط النباتي بعد إلقائه في ساحة ال…" at bounding box center [217, 78] width 128 height 6
click at [281, 76] on input "الوقت اللازم للتحلل الكلي للإطار المصنع من المطاط النباتي بعد إلقائه في ساحة ال…" at bounding box center [283, 78] width 5 height 5
radio input "true"
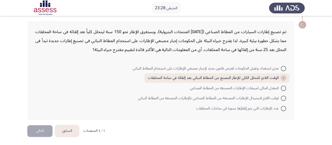
scroll to position [333, 0]
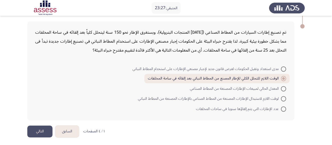
click at [47, 125] on button "التالي" at bounding box center [39, 131] width 25 height 12
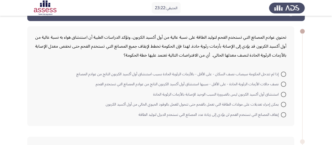
scroll to position [26, 0]
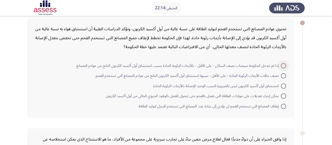
click at [251, 67] on span "إذا لم تتدخل الحكومة سيصاب نصف السكان - على الأقل - بالأزمات الرئوية الحادة بسب…" at bounding box center [178, 66] width 205 height 6
click at [281, 67] on input "إذا لم تتدخل الحكومة سيصاب نصف السكان - على الأقل - بالأزمات الرئوية الحادة بسب…" at bounding box center [283, 65] width 5 height 5
radio input "true"
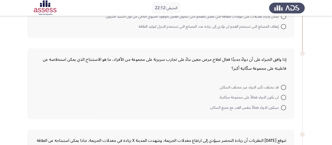
scroll to position [131, 0]
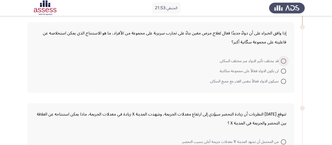
click at [278, 59] on span "قد يختلف تأثير الدواء عبر مختلف السكان." at bounding box center [250, 61] width 61 height 6
click at [281, 59] on input "قد يختلف تأثير الدواء عبر مختلف السكان." at bounding box center [283, 60] width 5 height 5
radio input "true"
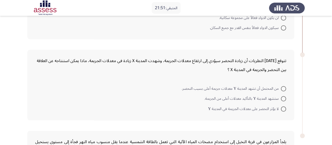
scroll to position [210, 0]
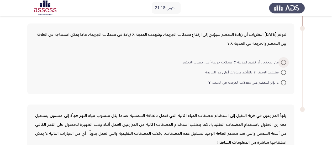
click at [225, 60] on span "من المحتمل أن تشهد المدينة Y معدلات جريمة أعلى بسبب التحضر." at bounding box center [231, 62] width 99 height 6
click at [281, 60] on input "من المحتمل أن تشهد المدينة Y معدلات جريمة أعلى بسبب التحضر." at bounding box center [283, 62] width 5 height 5
radio input "true"
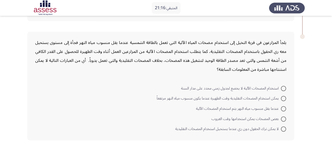
scroll to position [289, 0]
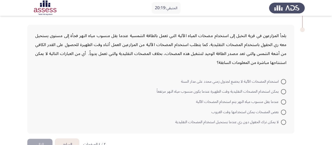
click at [283, 81] on span at bounding box center [283, 81] width 5 height 5
click at [283, 81] on input "استخدام المضخات الآلية لا يخضع لجدول زمني محدد على مدار السنة" at bounding box center [283, 81] width 5 height 5
radio input "true"
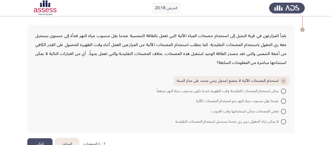
scroll to position [302, 0]
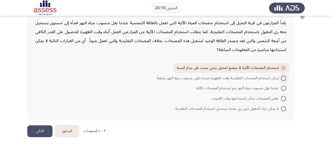
click at [280, 79] on span "يمكن استخدام المضخات التقليدية وقت الظهيرة عندما يكون منسوب مياه النهر مرتفعاً" at bounding box center [219, 78] width 124 height 6
click at [281, 79] on input "يمكن استخدام المضخات التقليدية وقت الظهيرة عندما يكون منسوب مياه النهر مرتفعاً" at bounding box center [283, 77] width 5 height 5
radio input "true"
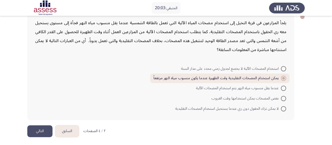
click at [35, 133] on button "التالي" at bounding box center [39, 131] width 25 height 12
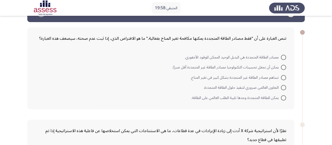
scroll to position [0, 0]
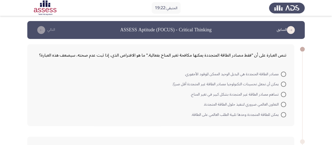
click at [207, 96] on span "تساهم مصادر الطاقة غير المتجددة بشكل كبير في تغير المناخ." at bounding box center [236, 94] width 90 height 6
click at [281, 96] on input "تساهم مصادر الطاقة غير المتجددة بشكل كبير في تغير المناخ." at bounding box center [283, 94] width 5 height 5
radio input "true"
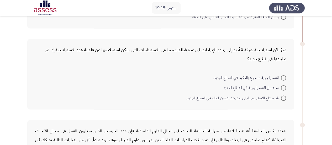
scroll to position [105, 0]
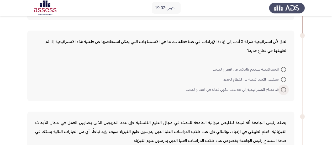
click at [258, 91] on span "قد تحتاج الاستراتيجية إلى تعديلات لتكون فعالة في القطاع الجديد." at bounding box center [233, 89] width 95 height 6
click at [281, 91] on input "قد تحتاج الاستراتيجية إلى تعديلات لتكون فعالة في القطاع الجديد." at bounding box center [283, 89] width 5 height 5
radio input "true"
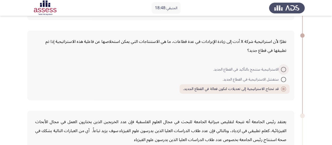
click at [283, 67] on span at bounding box center [283, 69] width 5 height 5
click at [283, 67] on input "الاستراتيجية ستنجح بالتأكيد في القطاع الجديد." at bounding box center [283, 69] width 5 height 5
radio input "true"
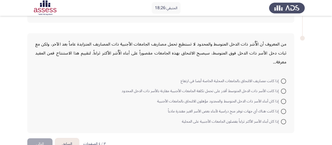
scroll to position [296, 0]
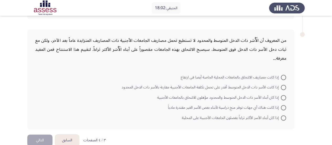
click at [285, 75] on span at bounding box center [283, 77] width 5 height 5
click at [285, 75] on input "إذا كانت مصاريف الالتحاق بالجامعات المحلية الخاصة أيضا في ارتفاع" at bounding box center [283, 77] width 5 height 5
radio input "true"
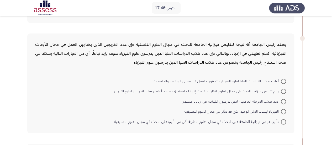
scroll to position [191, 0]
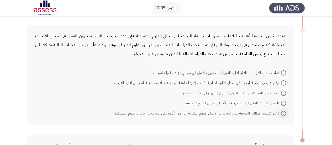
click at [254, 113] on span "تاُثير تقليص ميزانية الجامعة على البحث في مجال العلوم النظرية أقل من تأثيره على…" at bounding box center [197, 113] width 167 height 6
click at [281, 113] on input "تاُثير تقليص ميزانية الجامعة على البحث في مجال العلوم النظرية أقل من تأثيره على…" at bounding box center [283, 113] width 5 height 5
radio input "true"
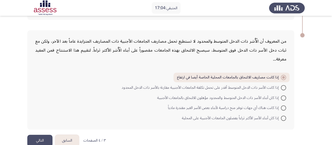
scroll to position [295, 0]
click at [40, 134] on button "التالي" at bounding box center [39, 140] width 25 height 12
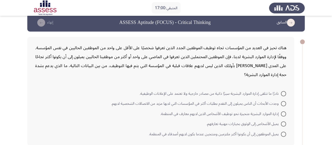
scroll to position [3, 0]
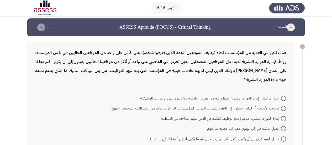
click at [284, 124] on mat-radio-button "يميل الأشخاص إلى الوثوق بخيارات مهنية تعارفهم." at bounding box center [246, 128] width 86 height 10
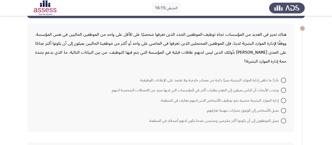
scroll to position [29, 0]
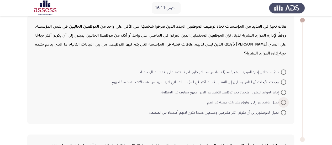
click at [285, 101] on span at bounding box center [283, 102] width 5 height 5
click at [285, 101] on input "يميل الأشخاص إلى الوثوق بخيارات مهنية تعارفهم." at bounding box center [283, 102] width 5 height 5
radio input "true"
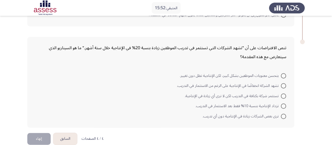
scroll to position [133, 0]
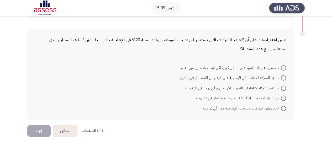
click at [240, 108] on span "ترى بعض الشركات زيادة في الإنتاجية دون أي تدريب." at bounding box center [242, 108] width 78 height 6
click at [281, 108] on input "ترى بعض الشركات زيادة في الإنتاجية دون أي تدريب." at bounding box center [283, 108] width 5 height 5
radio input "true"
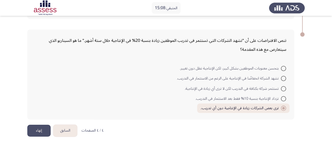
click at [40, 131] on button "إنهاء" at bounding box center [38, 130] width 23 height 12
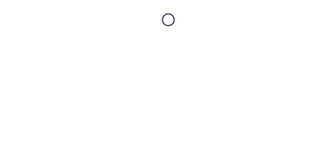
scroll to position [0, 0]
